Goal: Information Seeking & Learning: Compare options

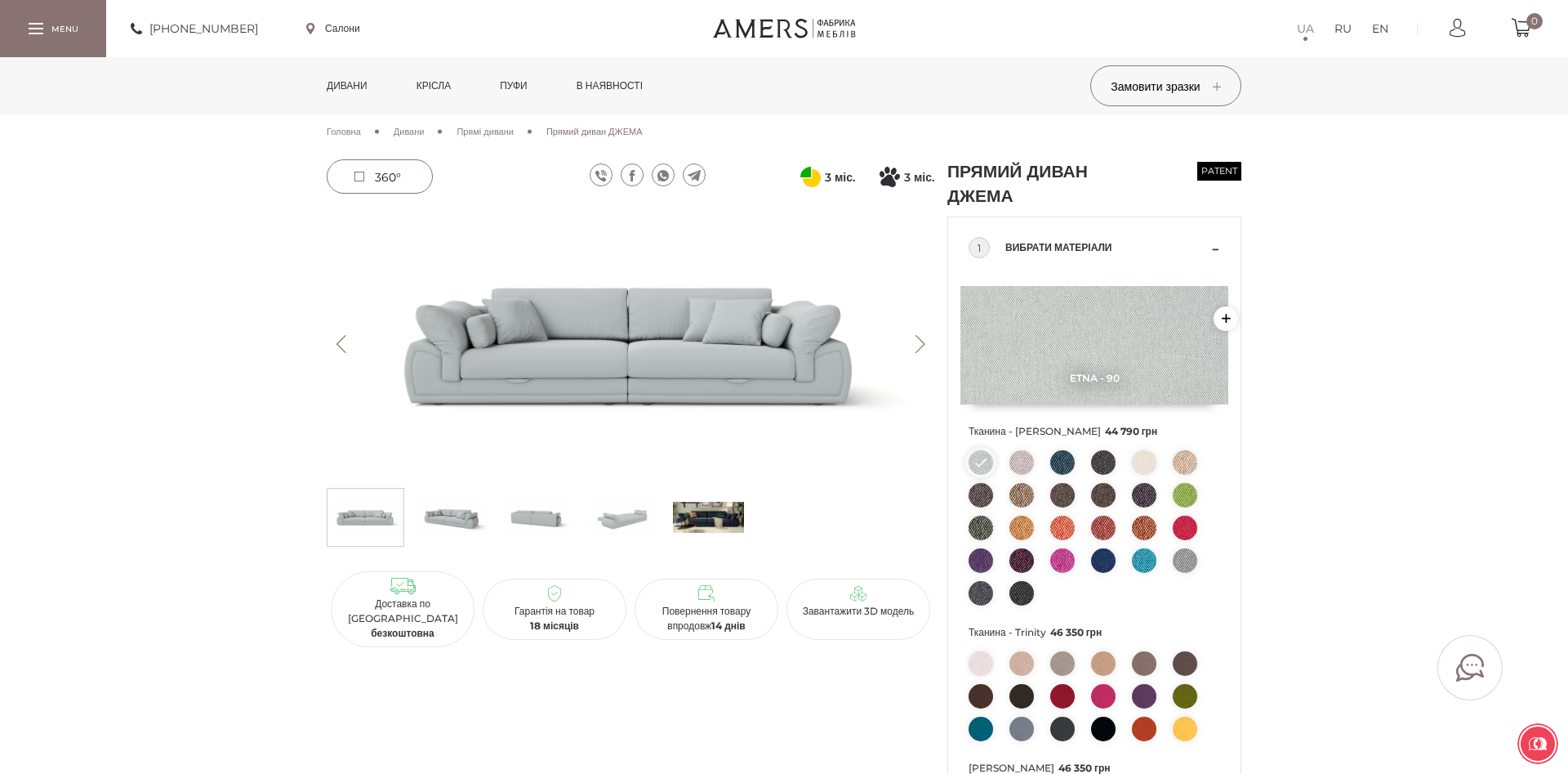
click at [492, 131] on span "Прямі дивани" at bounding box center [485, 131] width 57 height 11
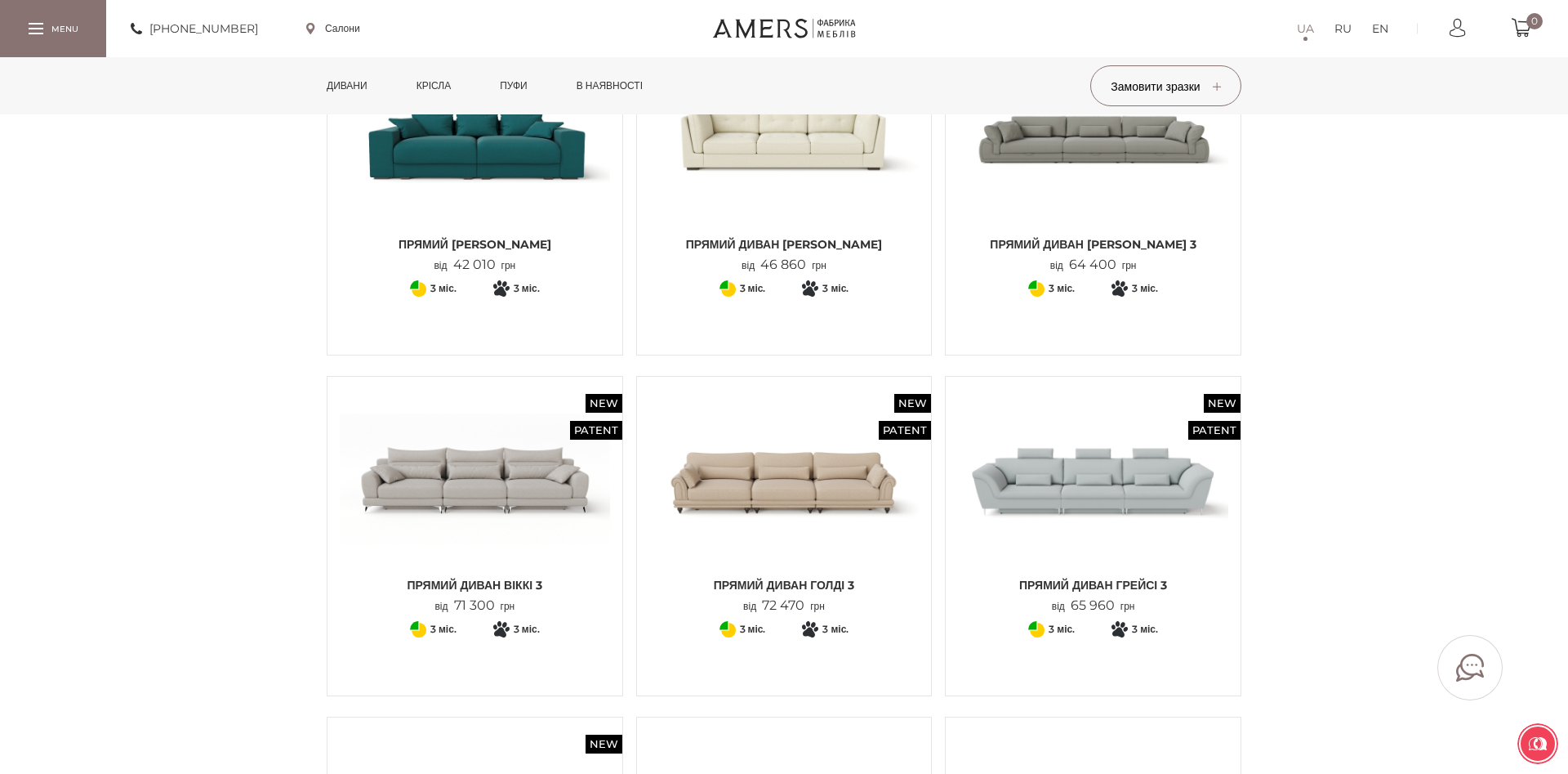
scroll to position [1750, 0]
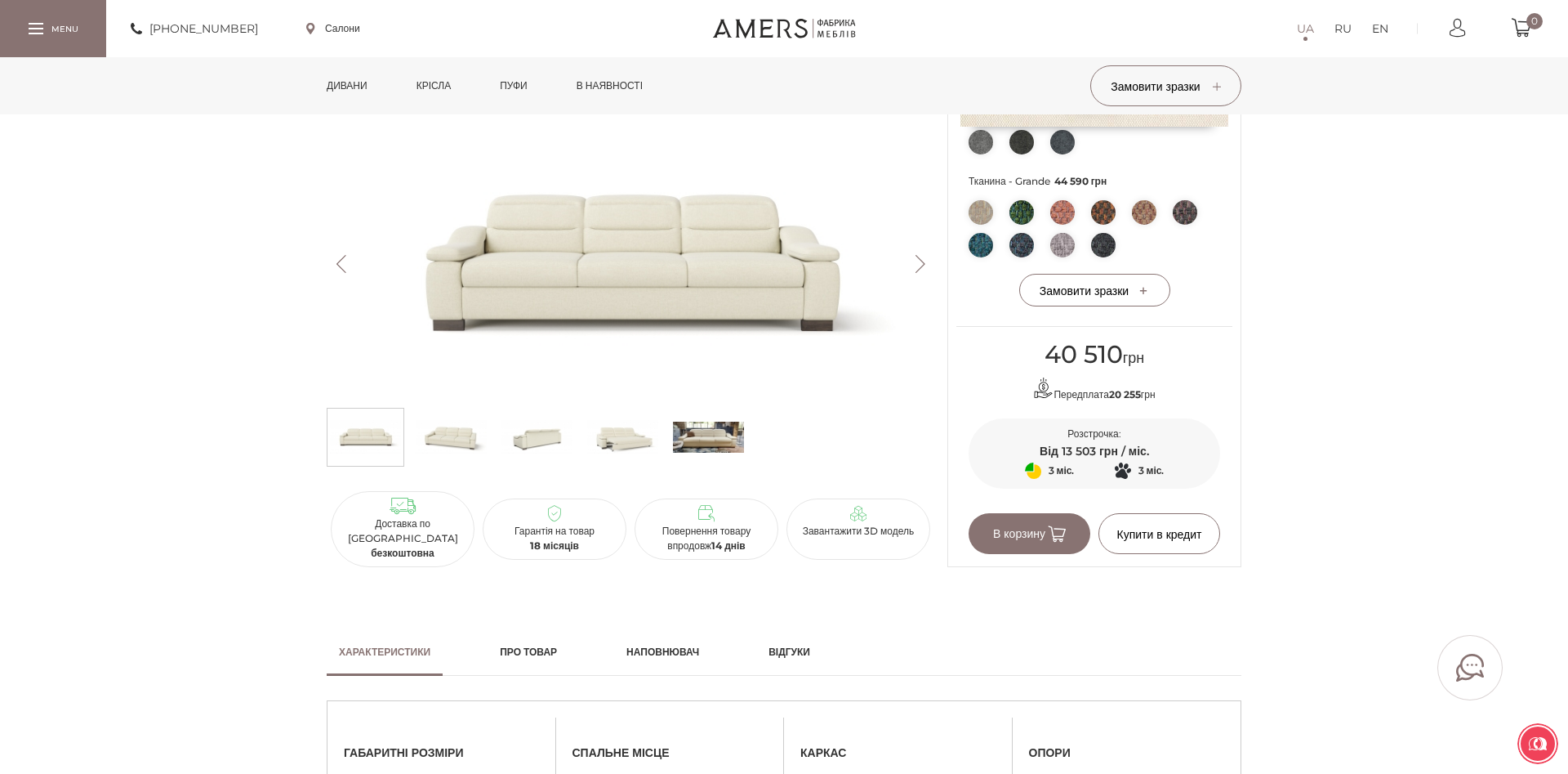
scroll to position [917, 0]
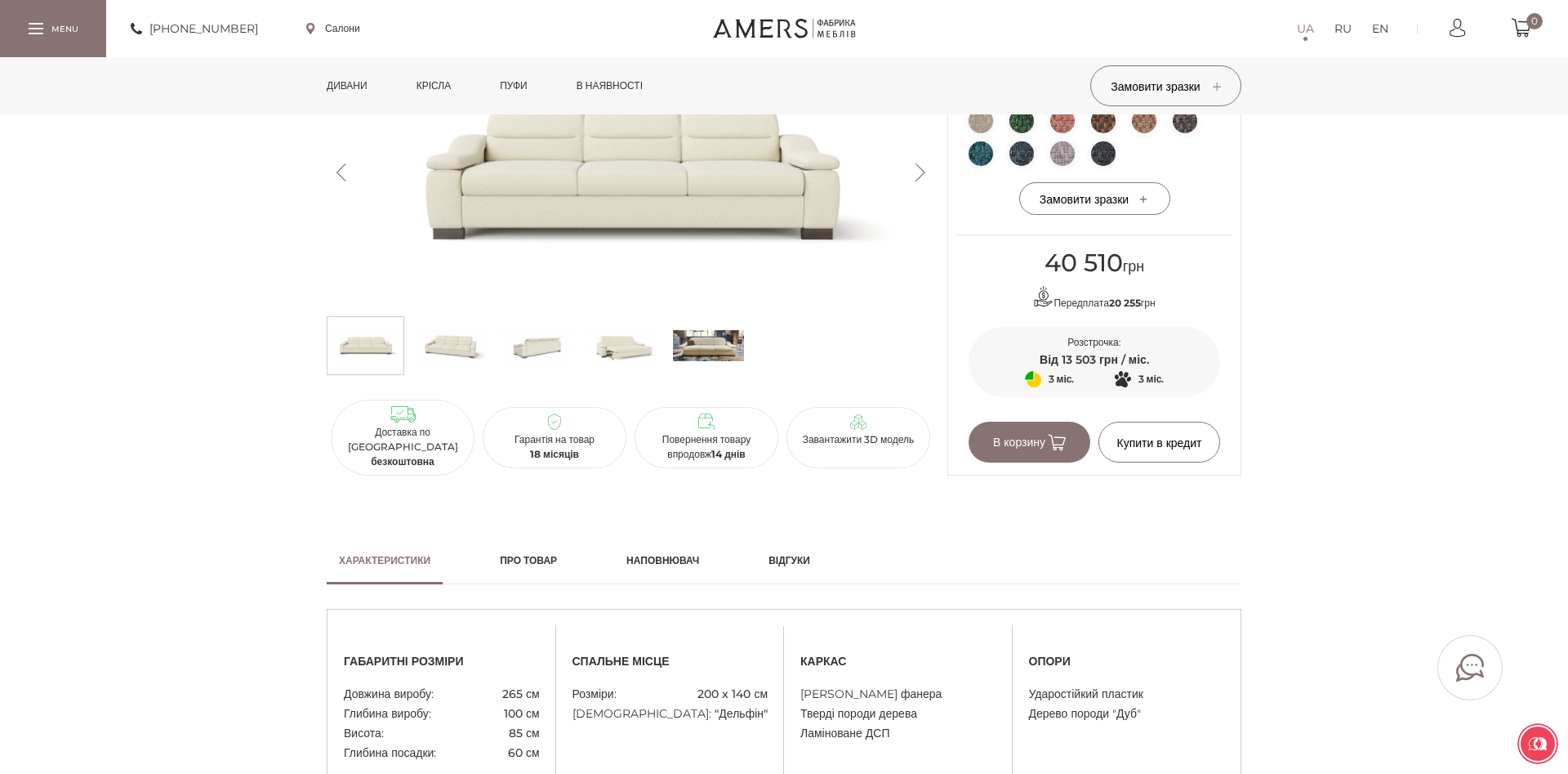
click at [628, 357] on img at bounding box center [622, 345] width 71 height 49
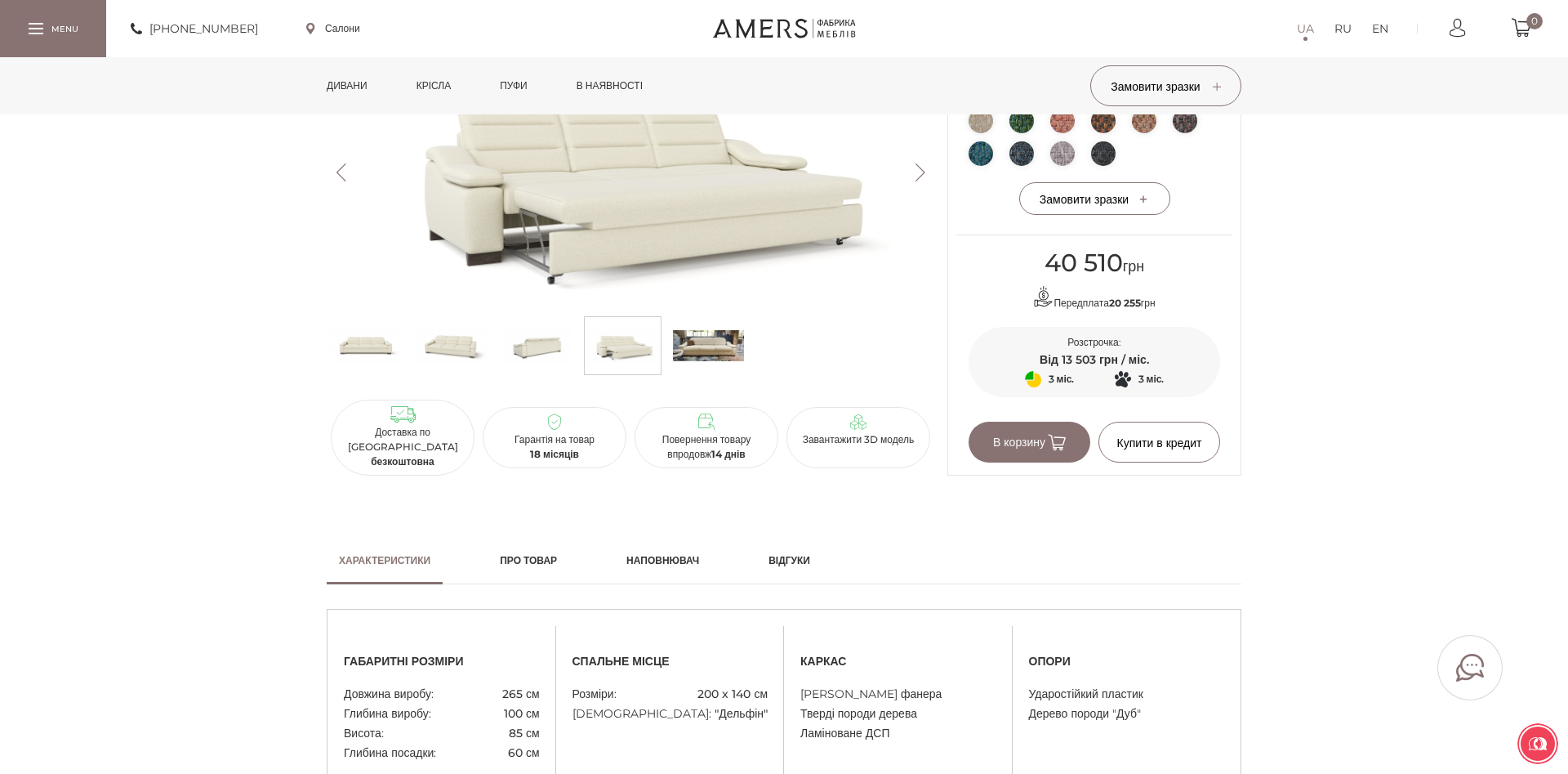
click at [723, 349] on img at bounding box center [709, 345] width 71 height 49
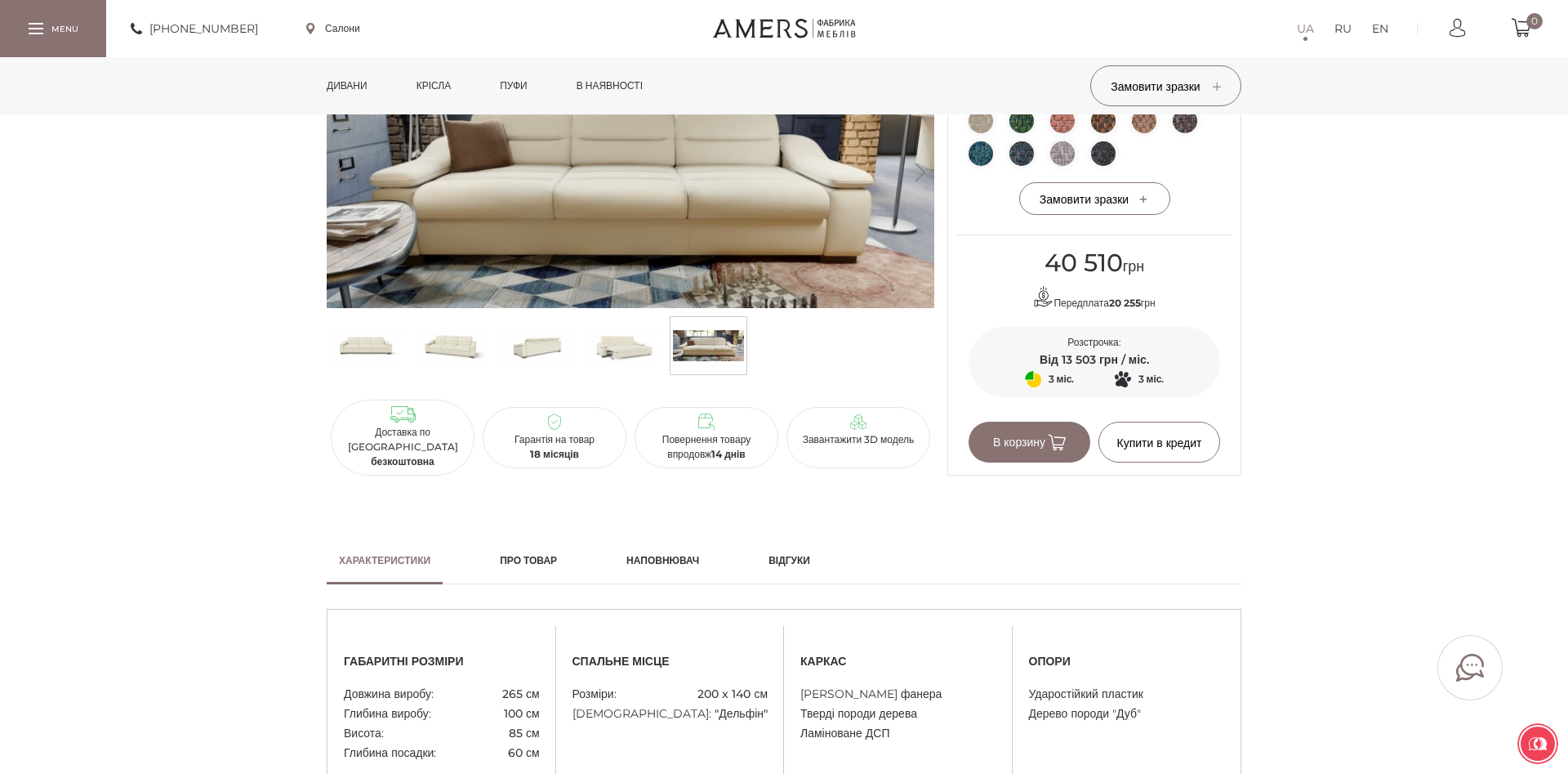
click at [614, 353] on img at bounding box center [622, 345] width 71 height 49
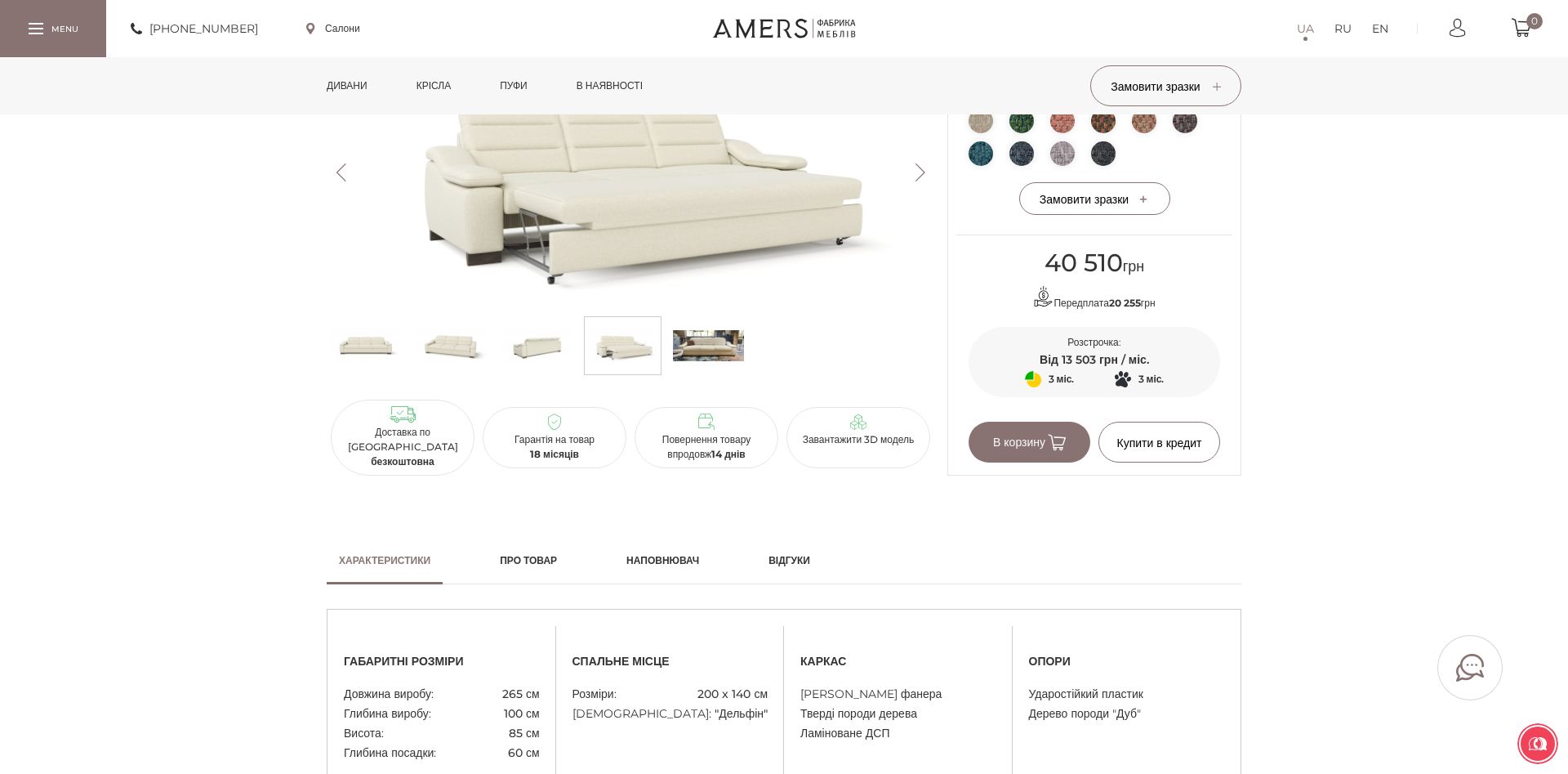
click at [511, 369] on img at bounding box center [536, 345] width 71 height 49
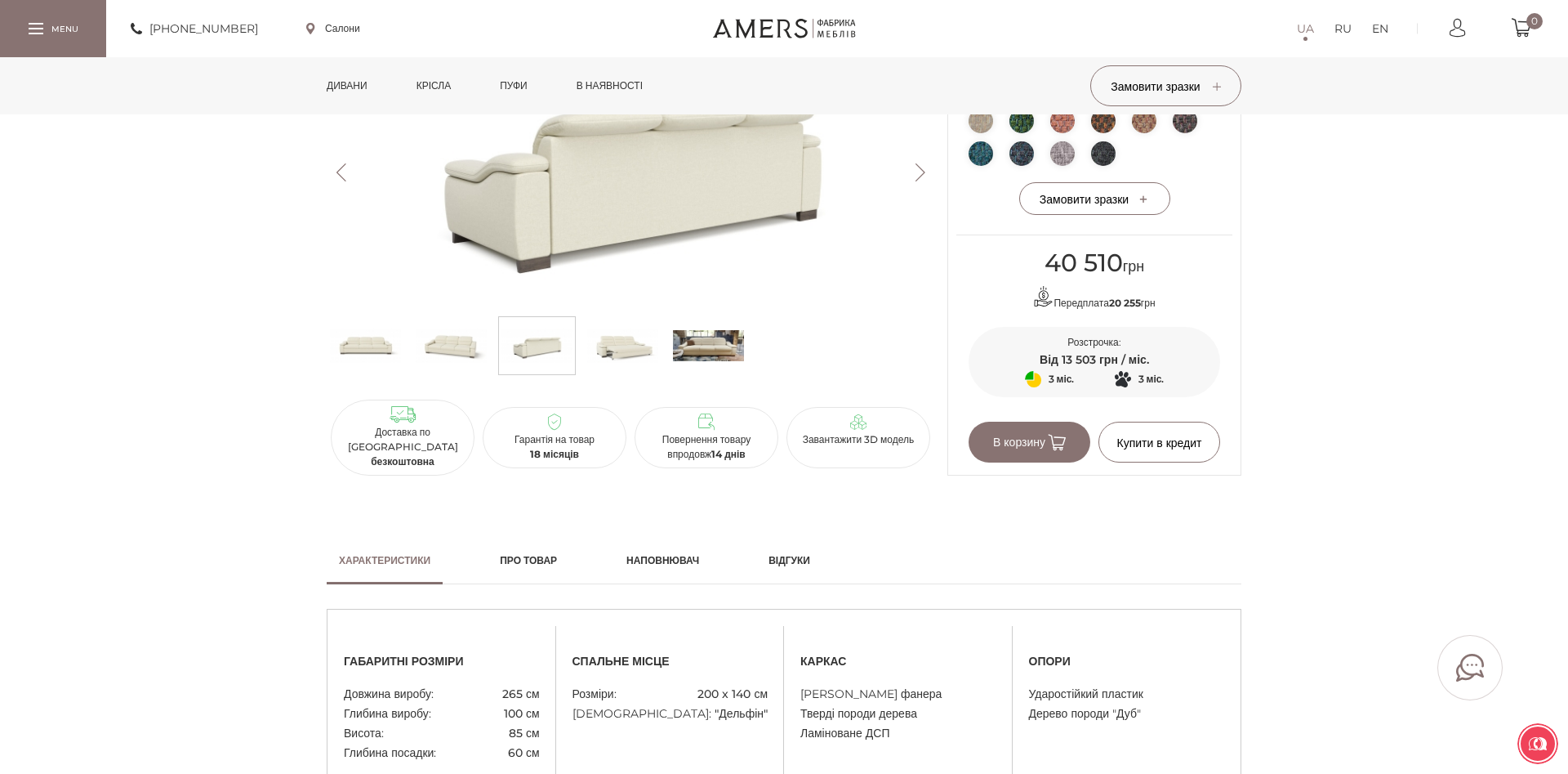
click at [454, 368] on img at bounding box center [451, 345] width 71 height 49
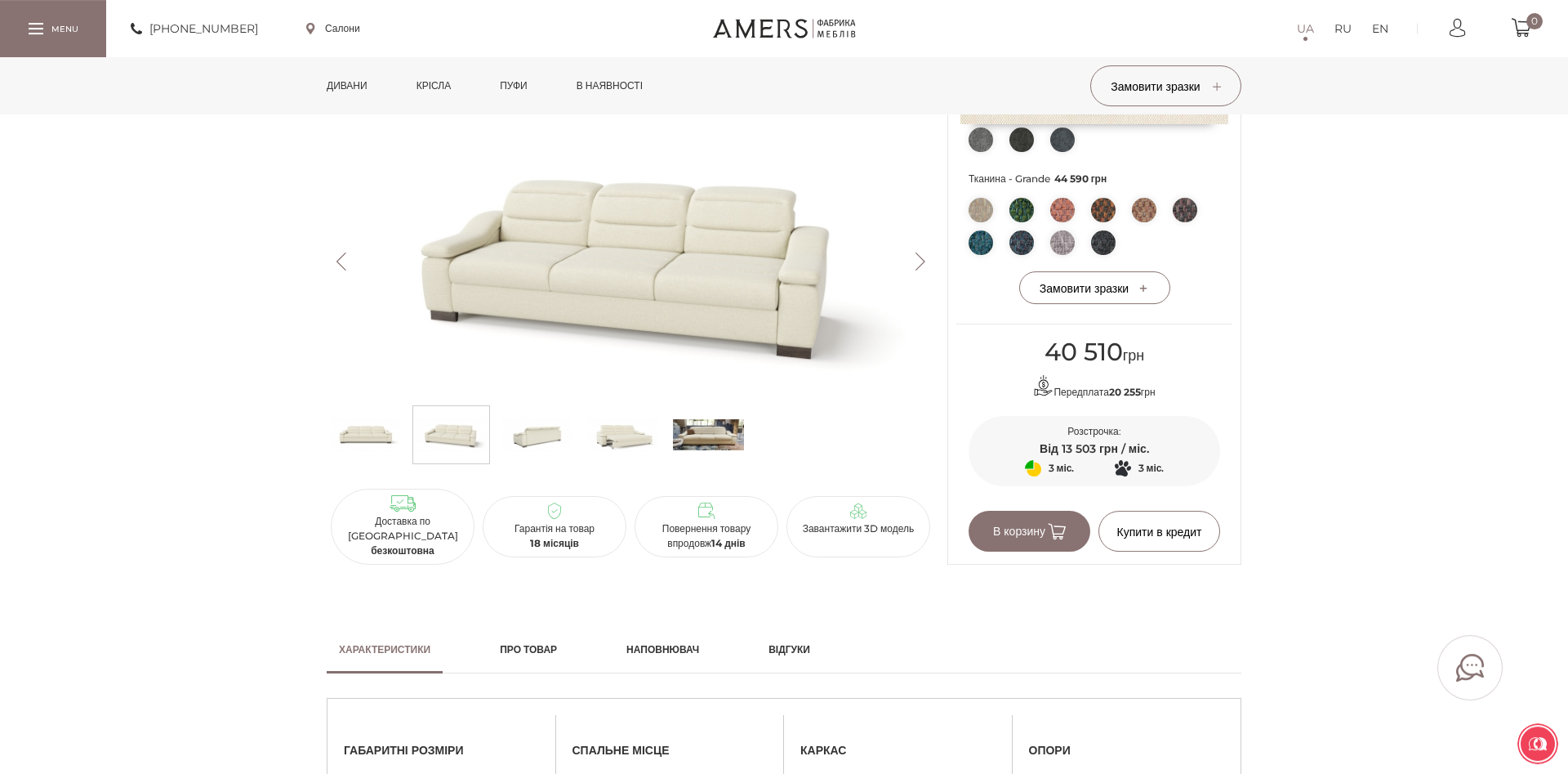
scroll to position [833, 0]
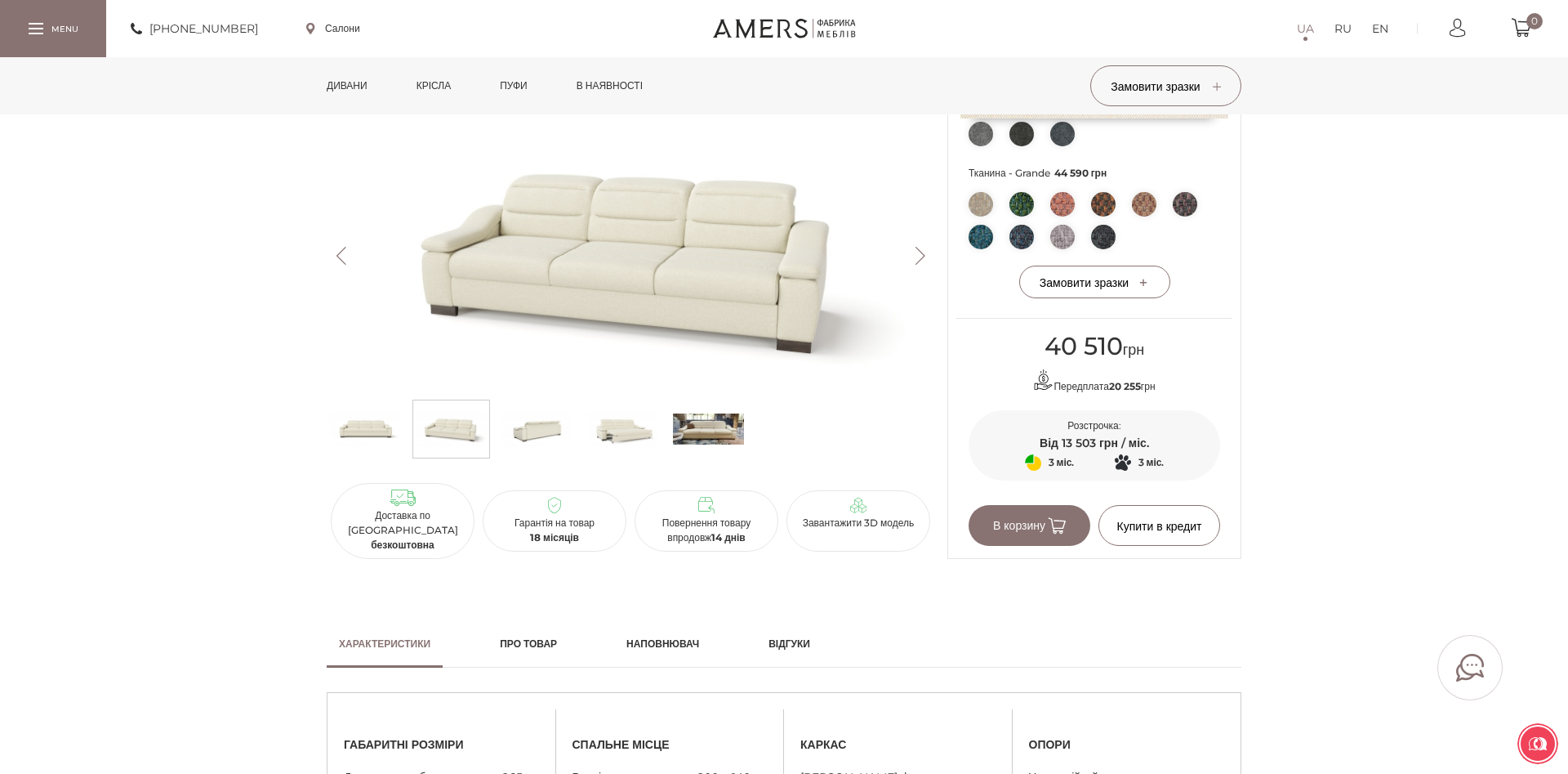
click at [724, 447] on img at bounding box center [709, 429] width 71 height 49
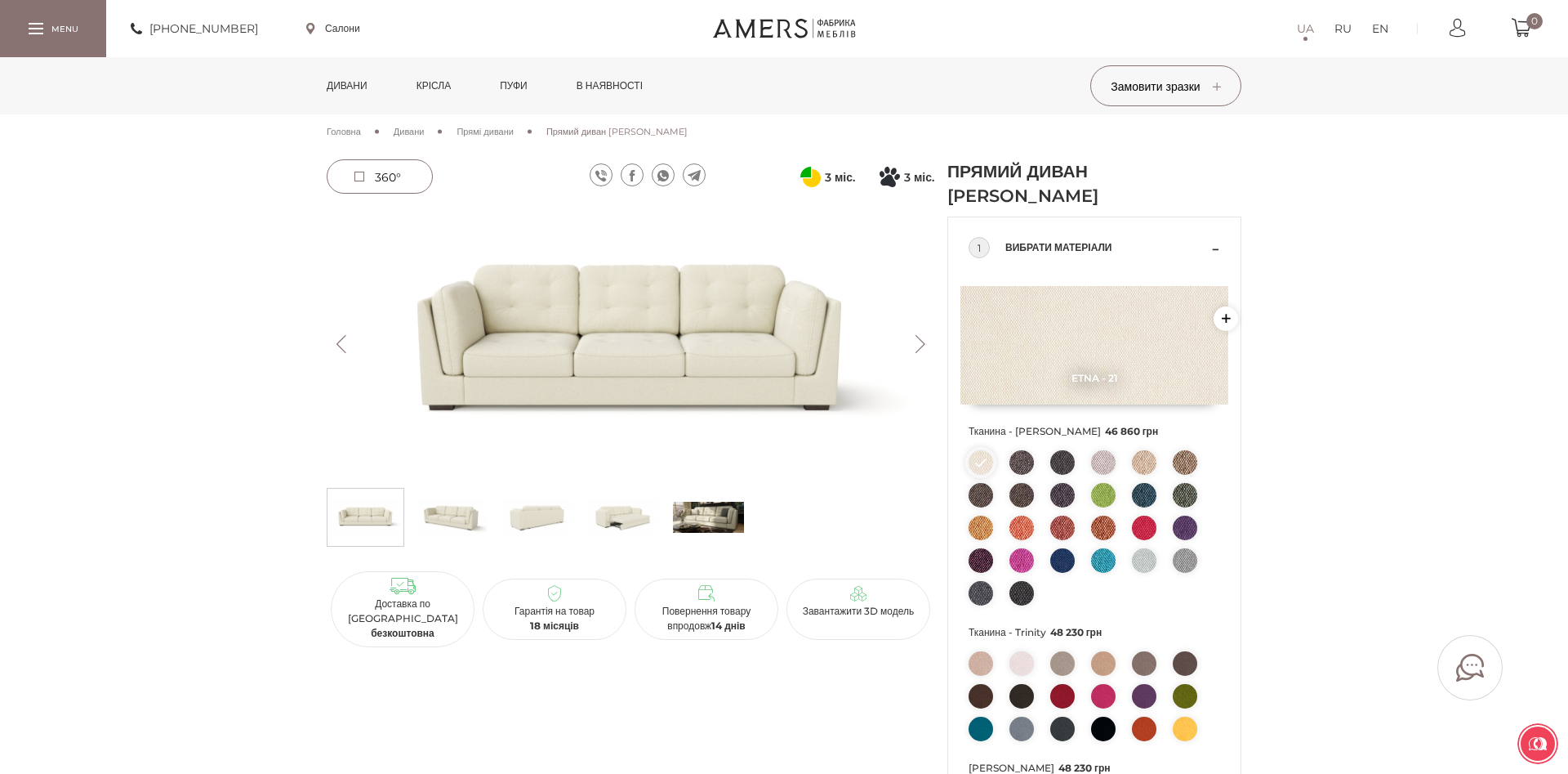
click at [619, 523] on img at bounding box center [622, 517] width 71 height 49
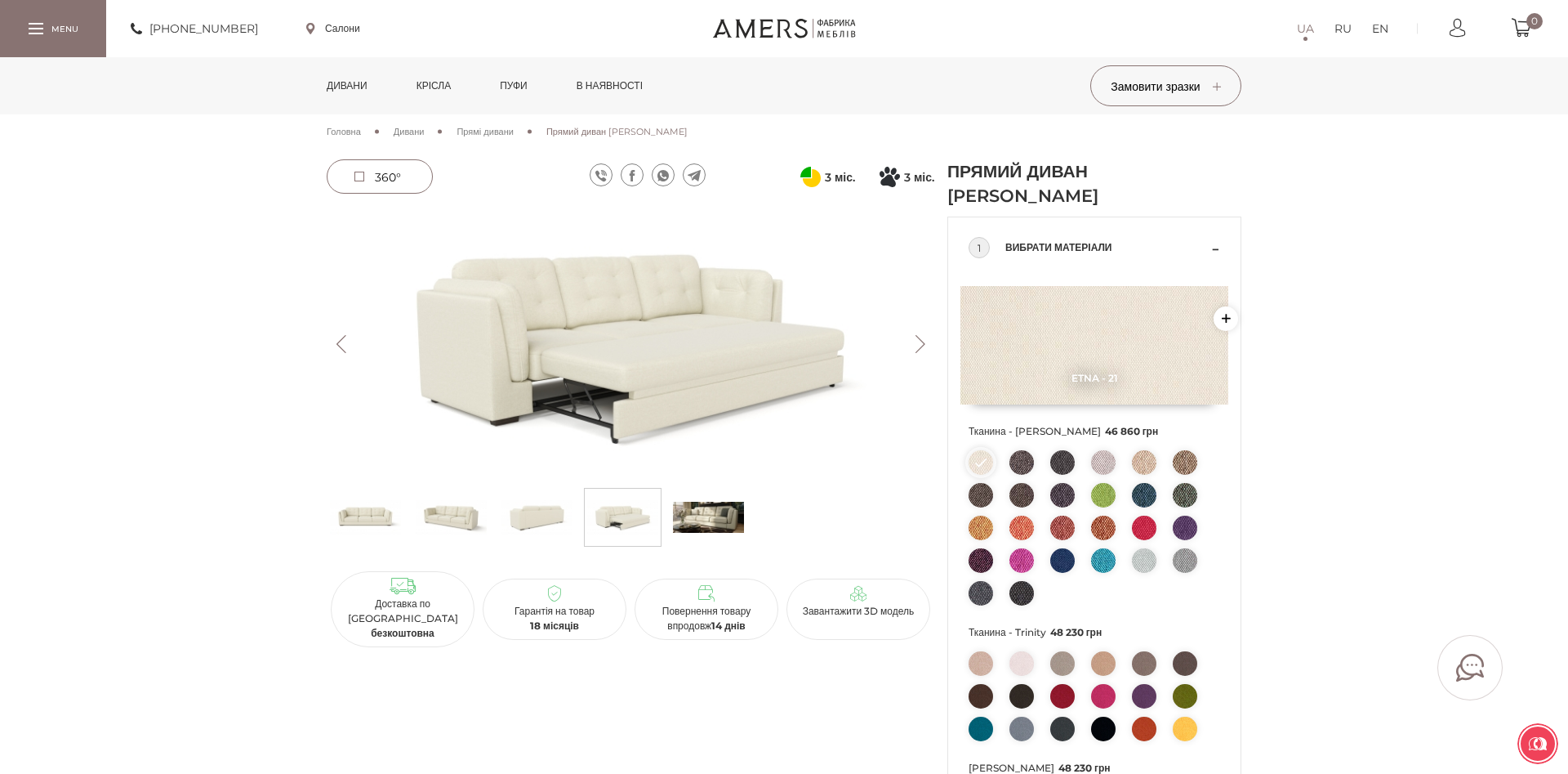
click at [727, 519] on img at bounding box center [709, 517] width 71 height 49
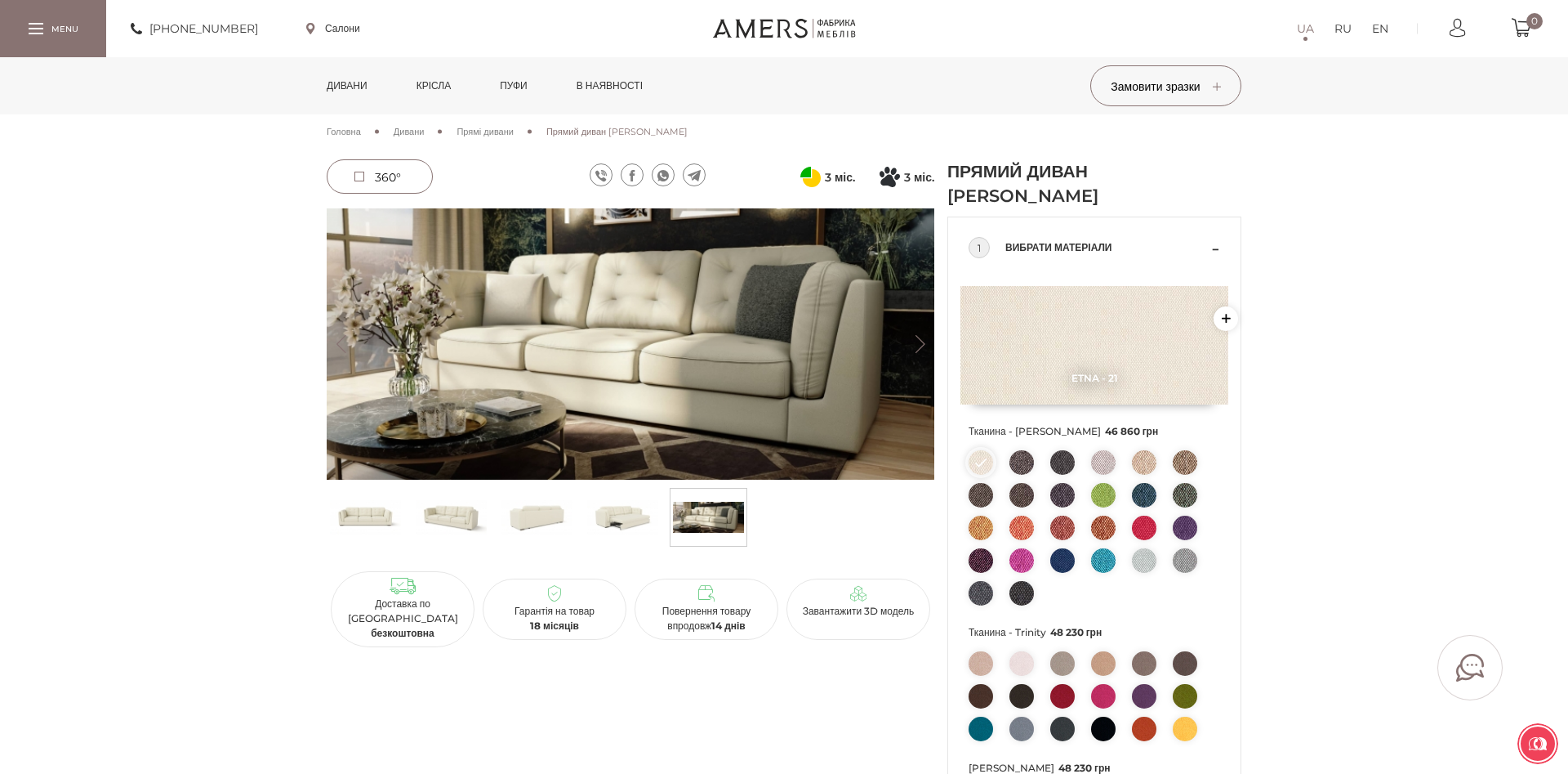
click at [416, 518] on img at bounding box center [451, 517] width 71 height 49
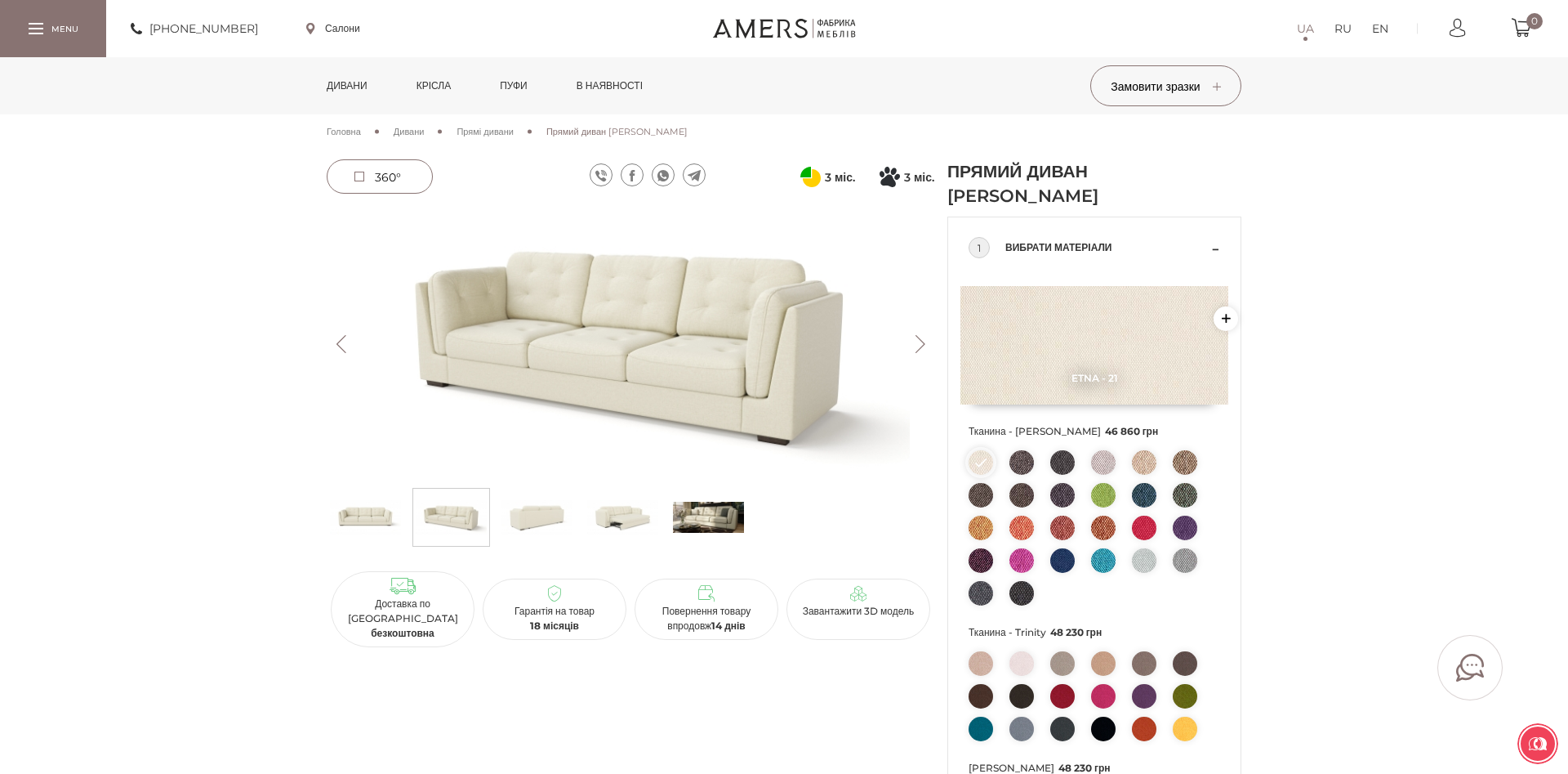
click at [357, 524] on img at bounding box center [365, 517] width 71 height 49
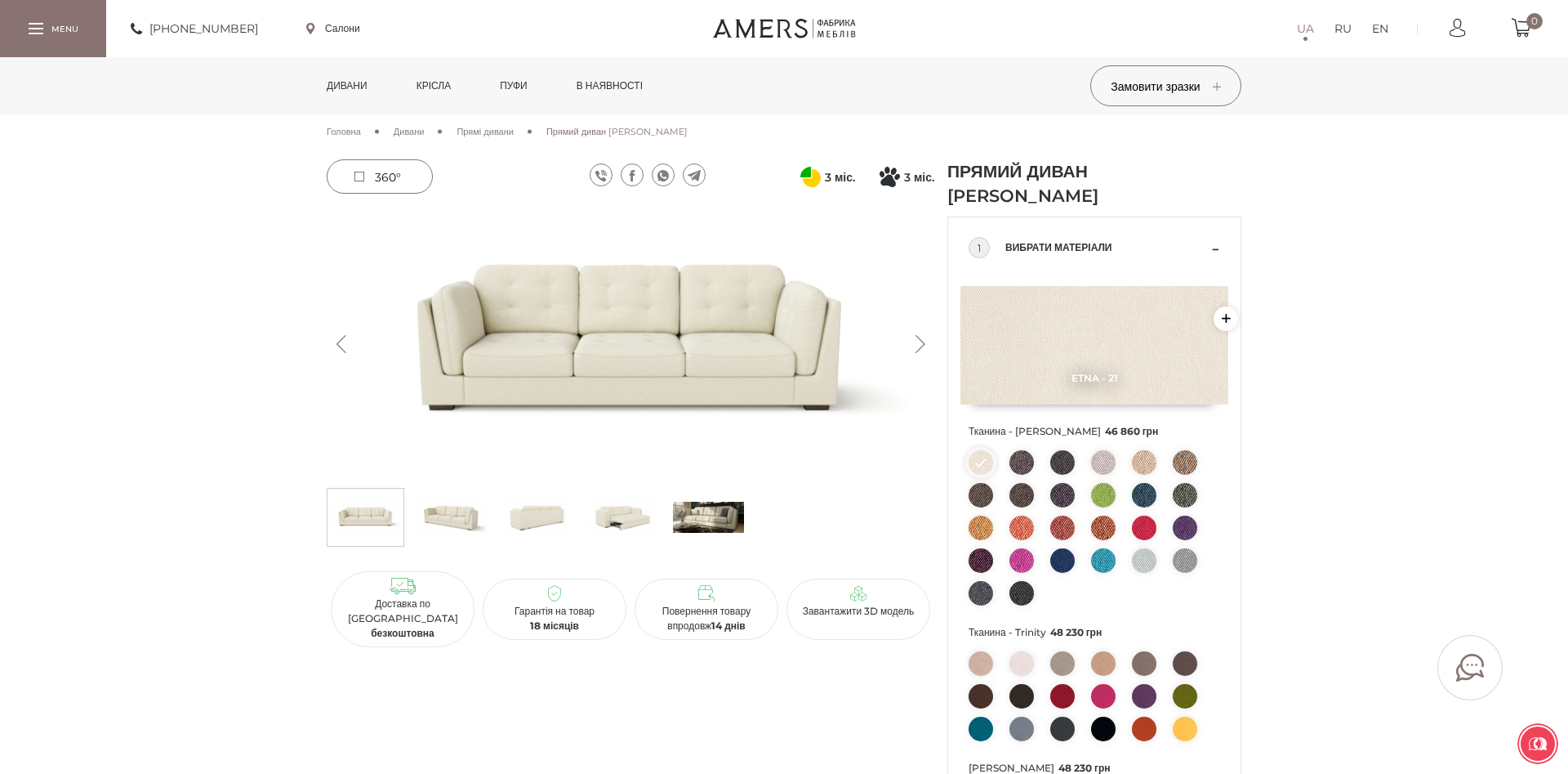
click at [437, 522] on img at bounding box center [451, 517] width 71 height 49
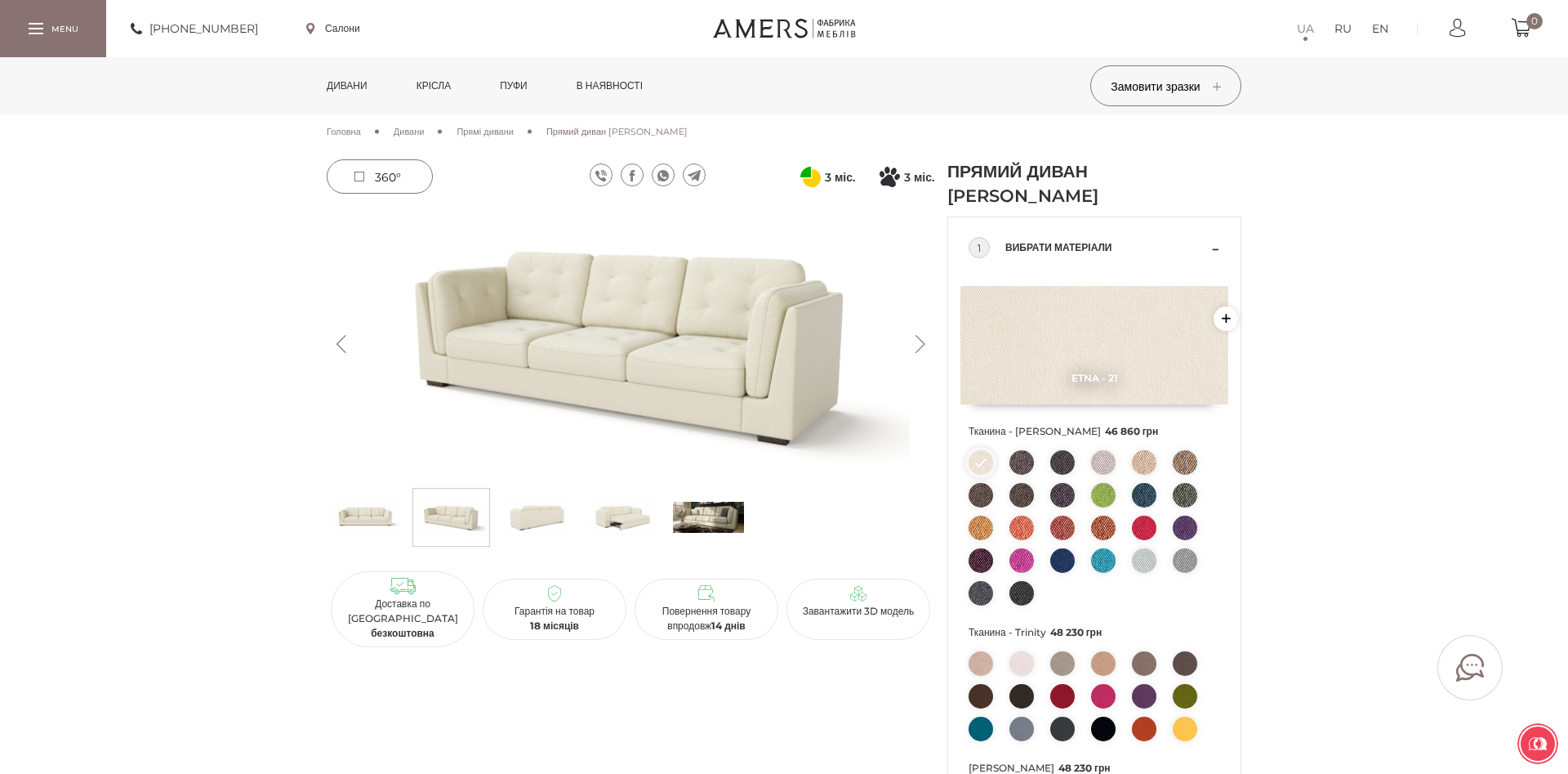
click at [613, 517] on img at bounding box center [622, 517] width 71 height 49
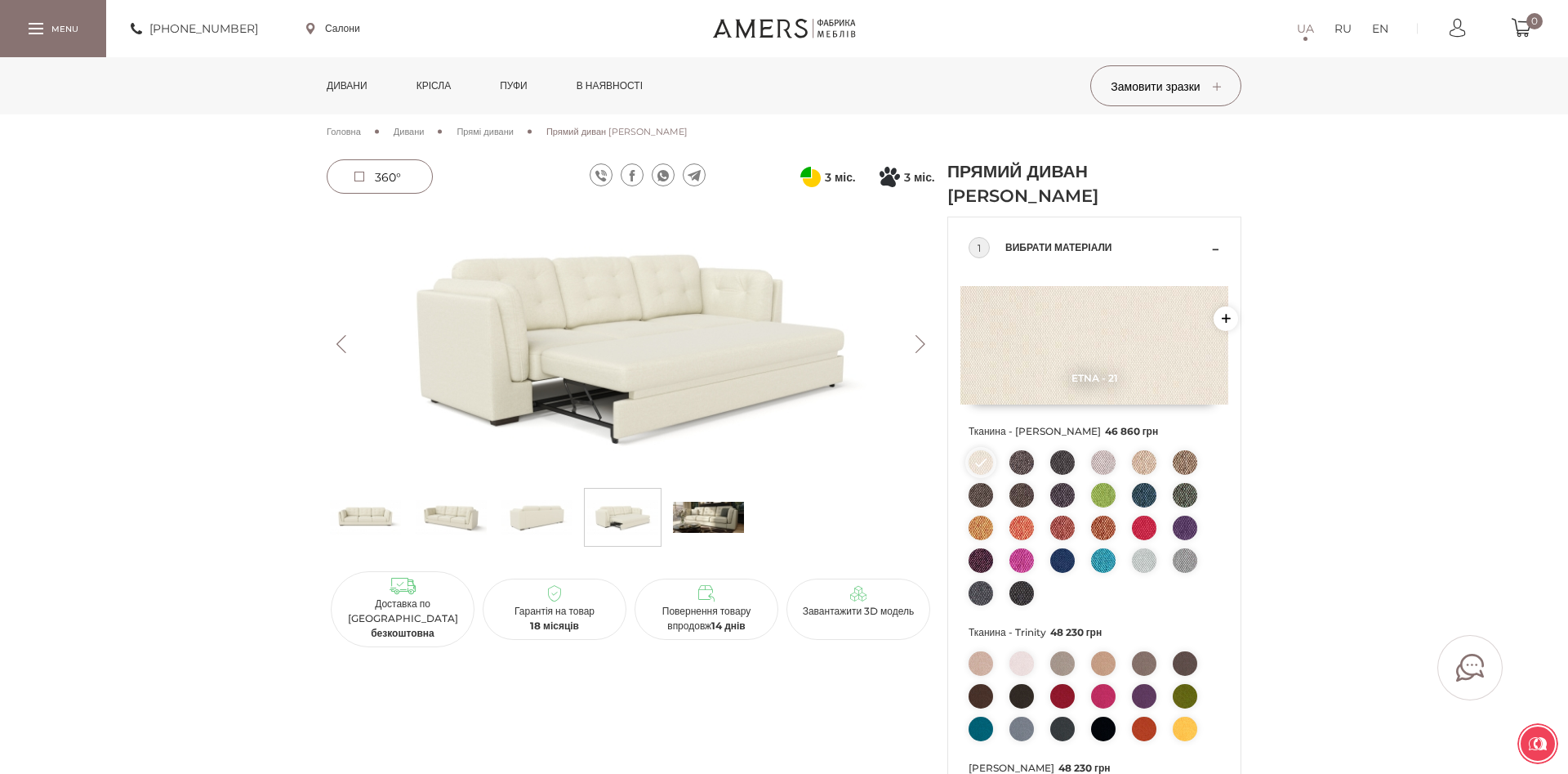
click at [725, 521] on img at bounding box center [709, 517] width 71 height 49
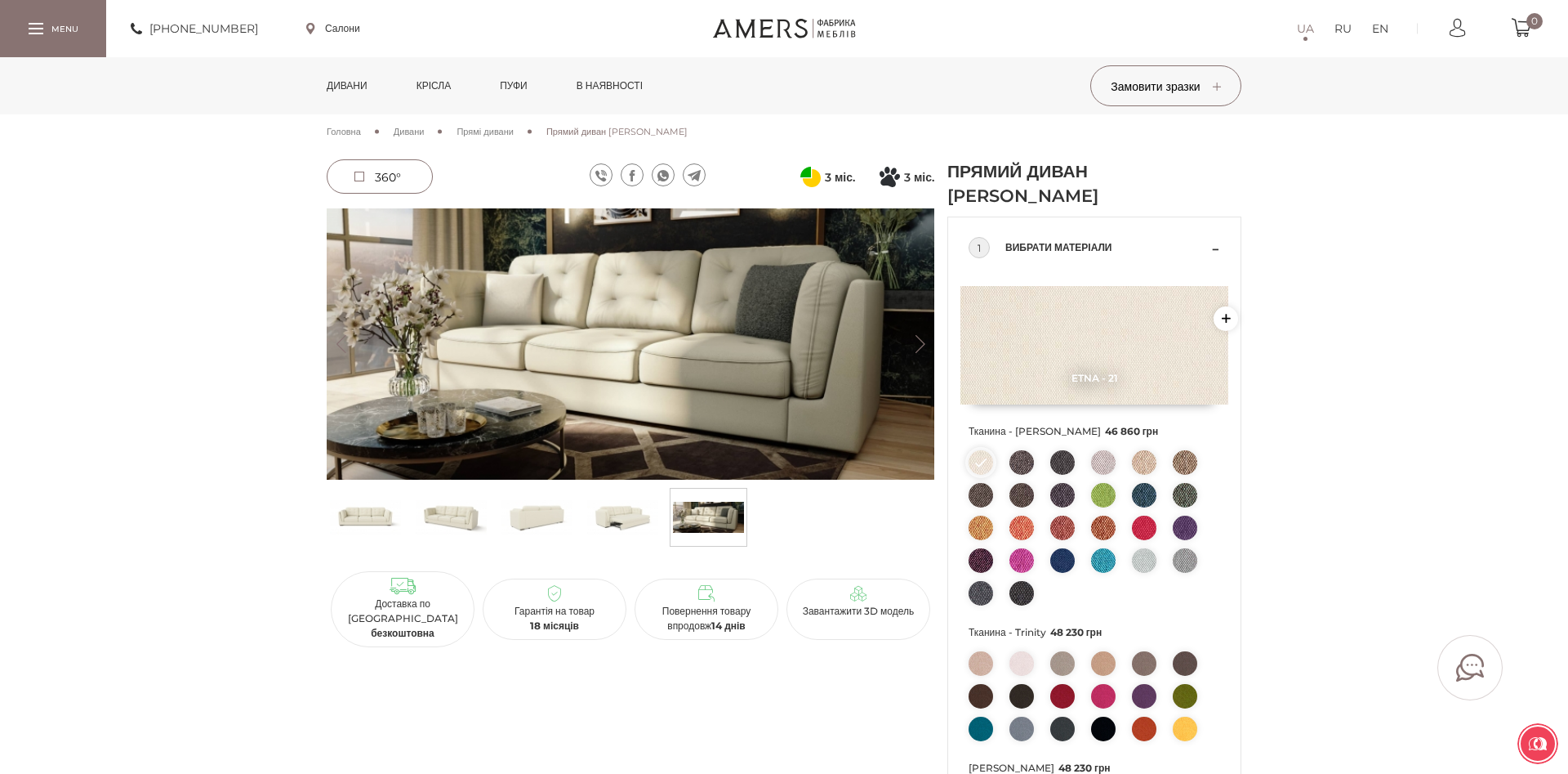
click at [592, 521] on img at bounding box center [622, 517] width 71 height 49
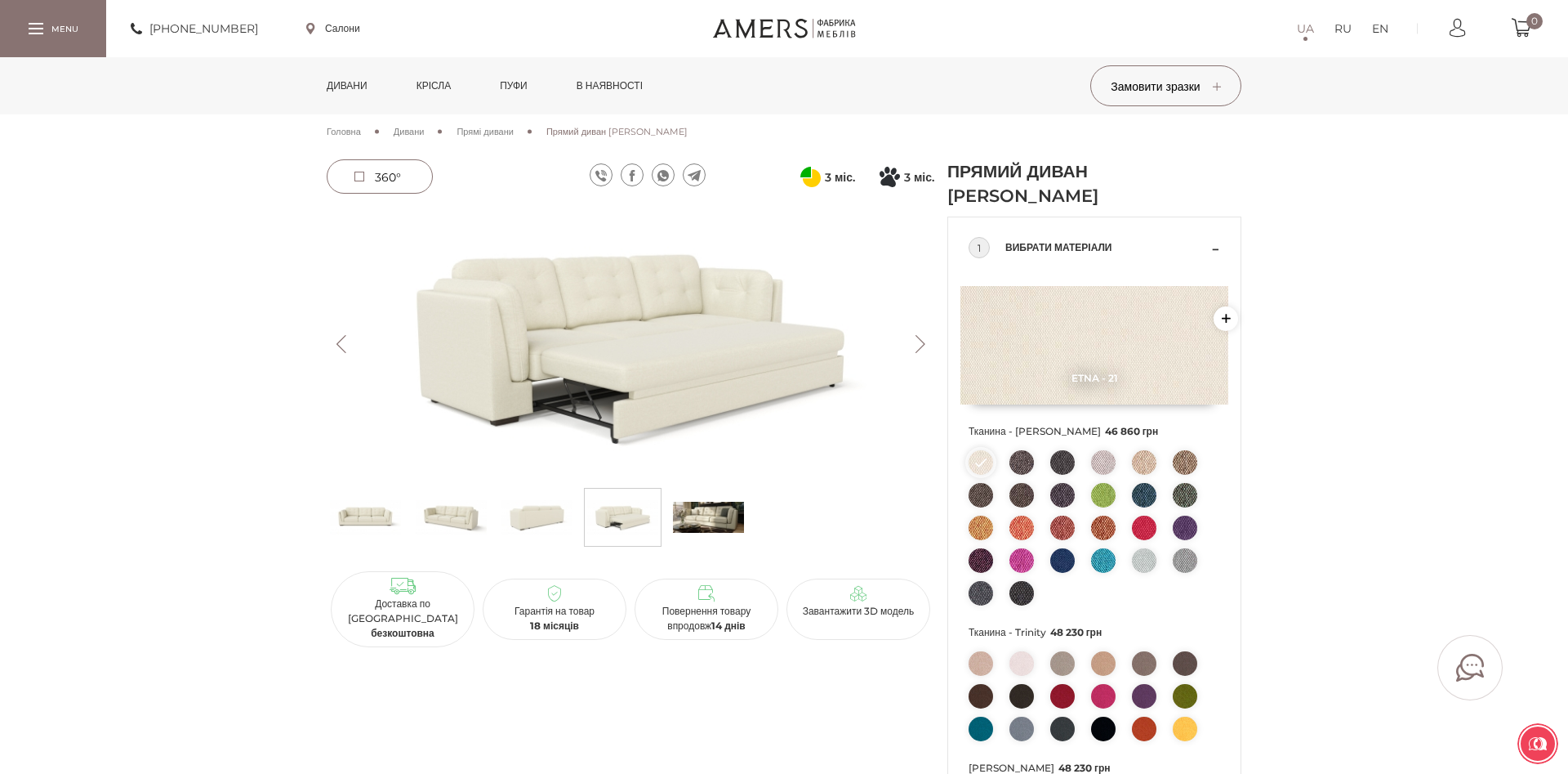
click at [518, 531] on img at bounding box center [536, 517] width 71 height 49
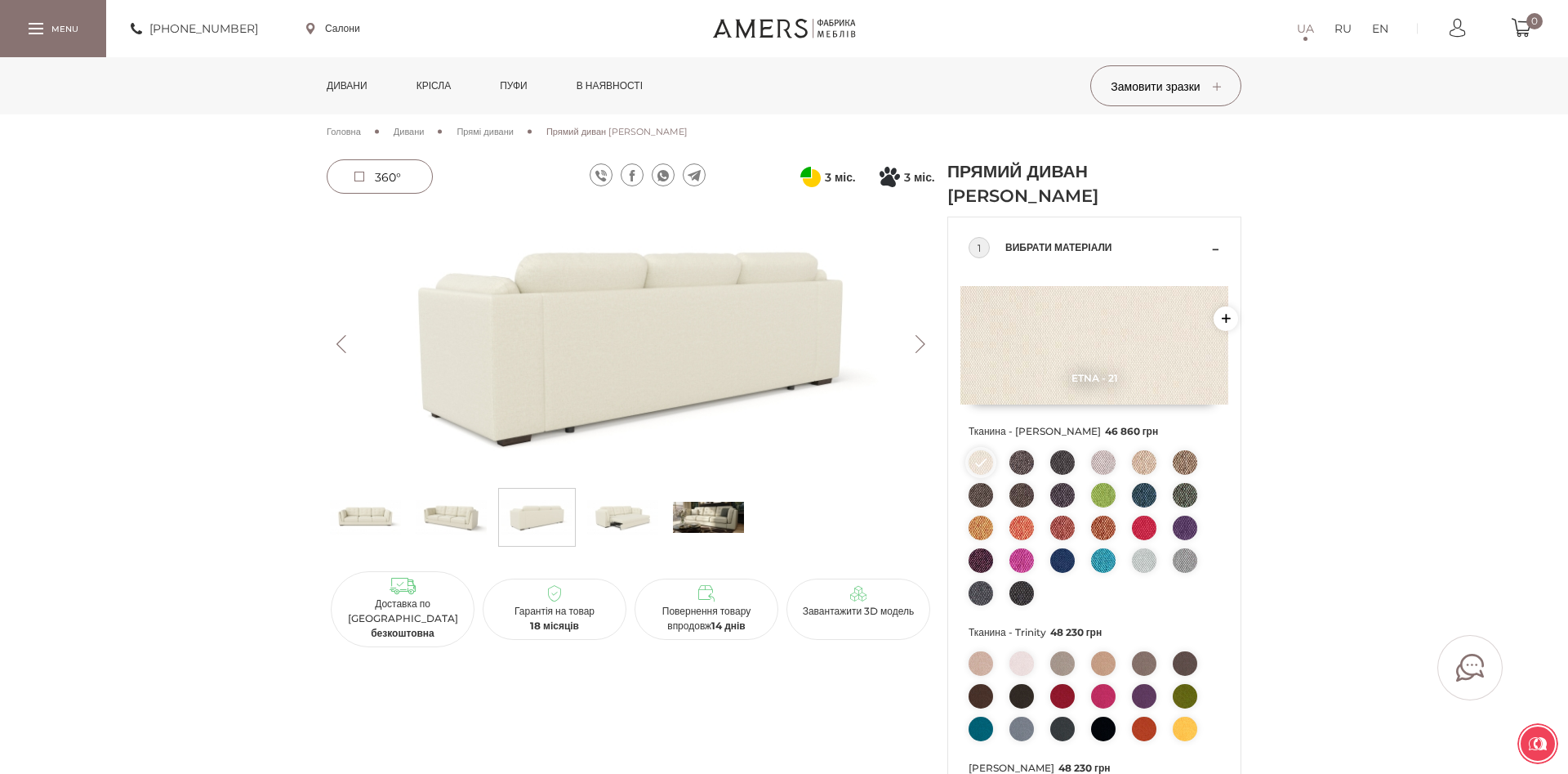
click at [410, 522] on ul at bounding box center [630, 521] width 607 height 67
click at [362, 521] on img at bounding box center [365, 517] width 71 height 49
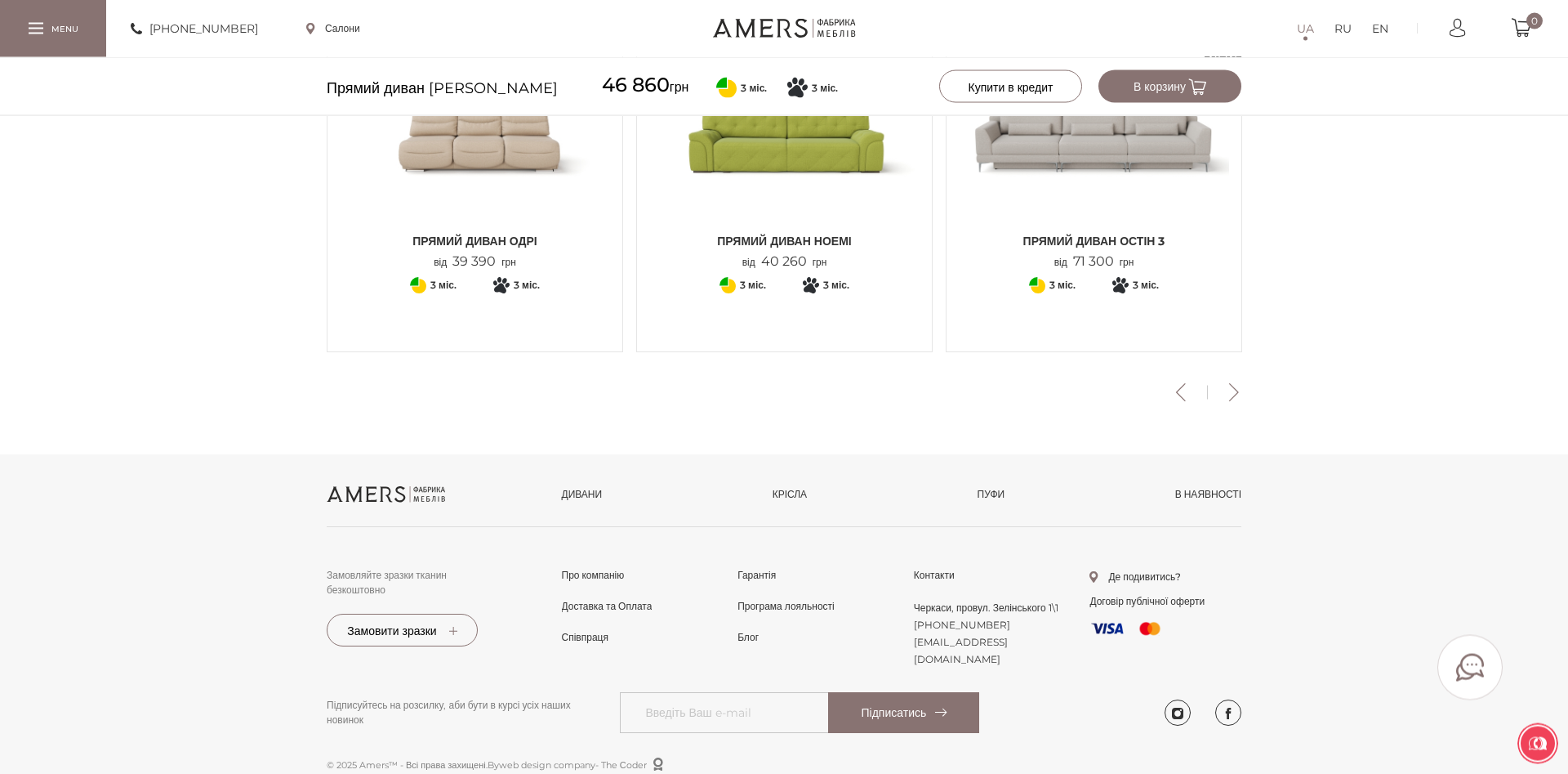
scroll to position [2101, 0]
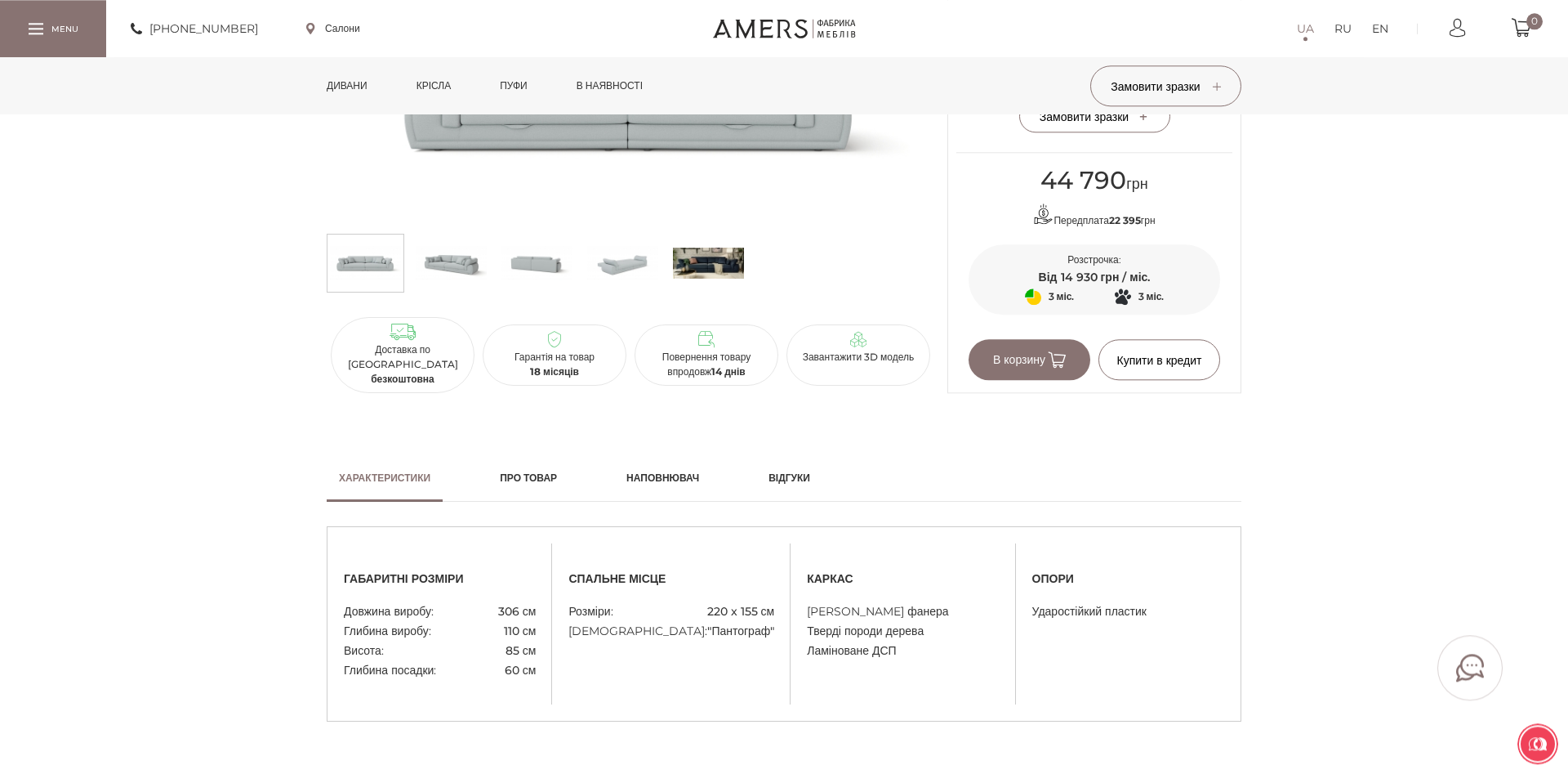
scroll to position [1251, 0]
